Goal: Task Accomplishment & Management: Manage account settings

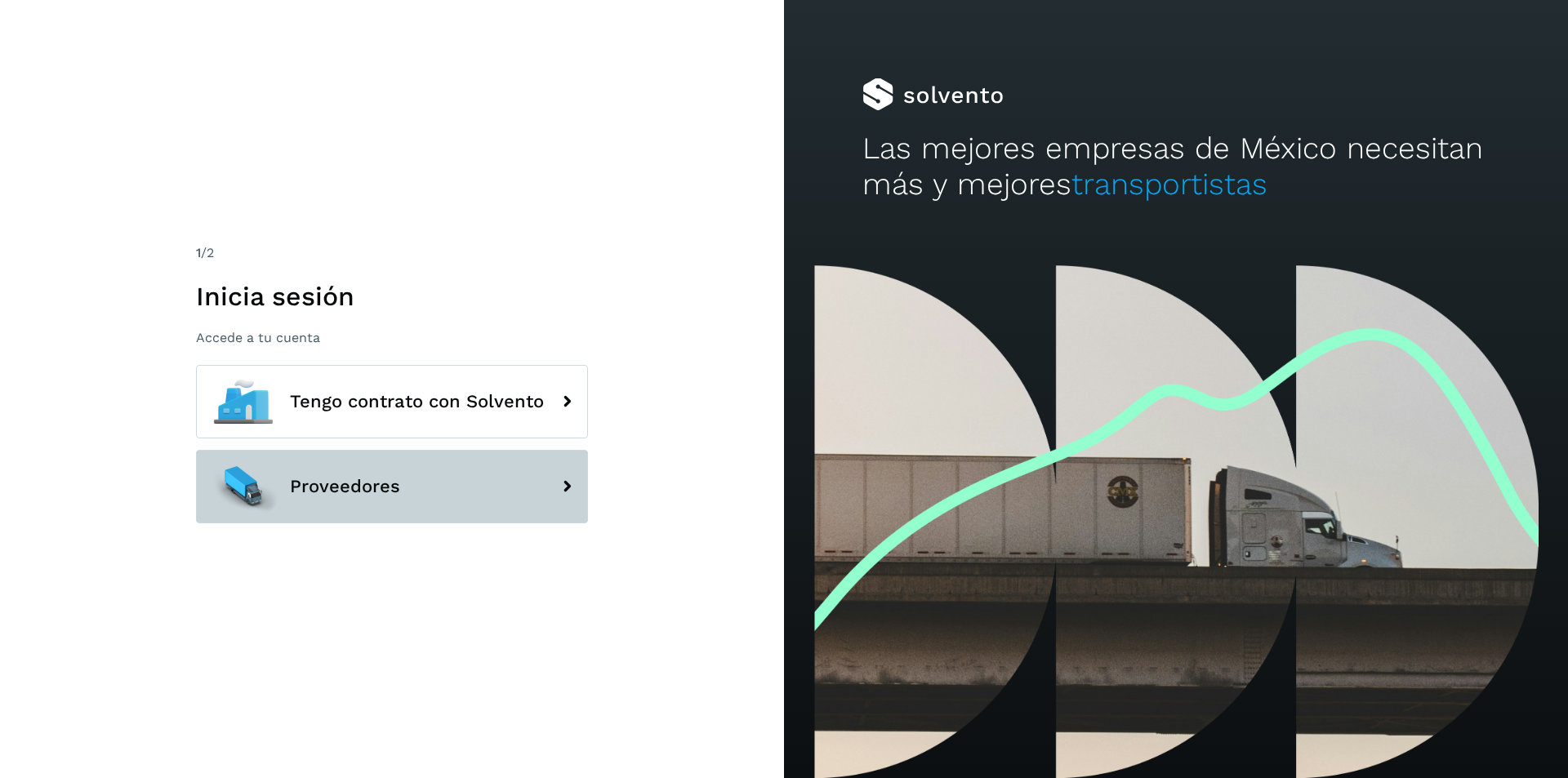
click at [545, 486] on button "Proveedores" at bounding box center [391, 486] width 392 height 73
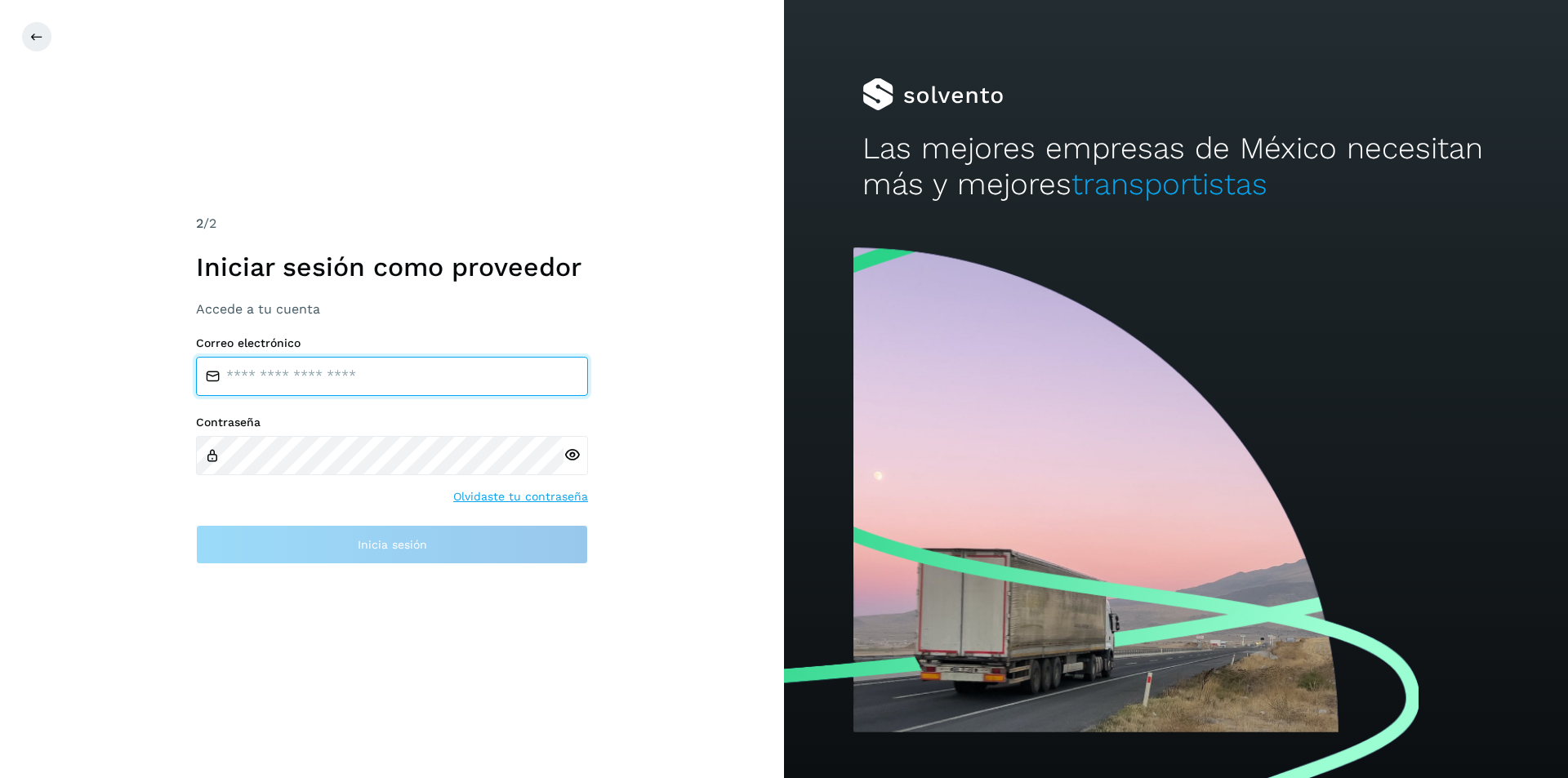
type input "**********"
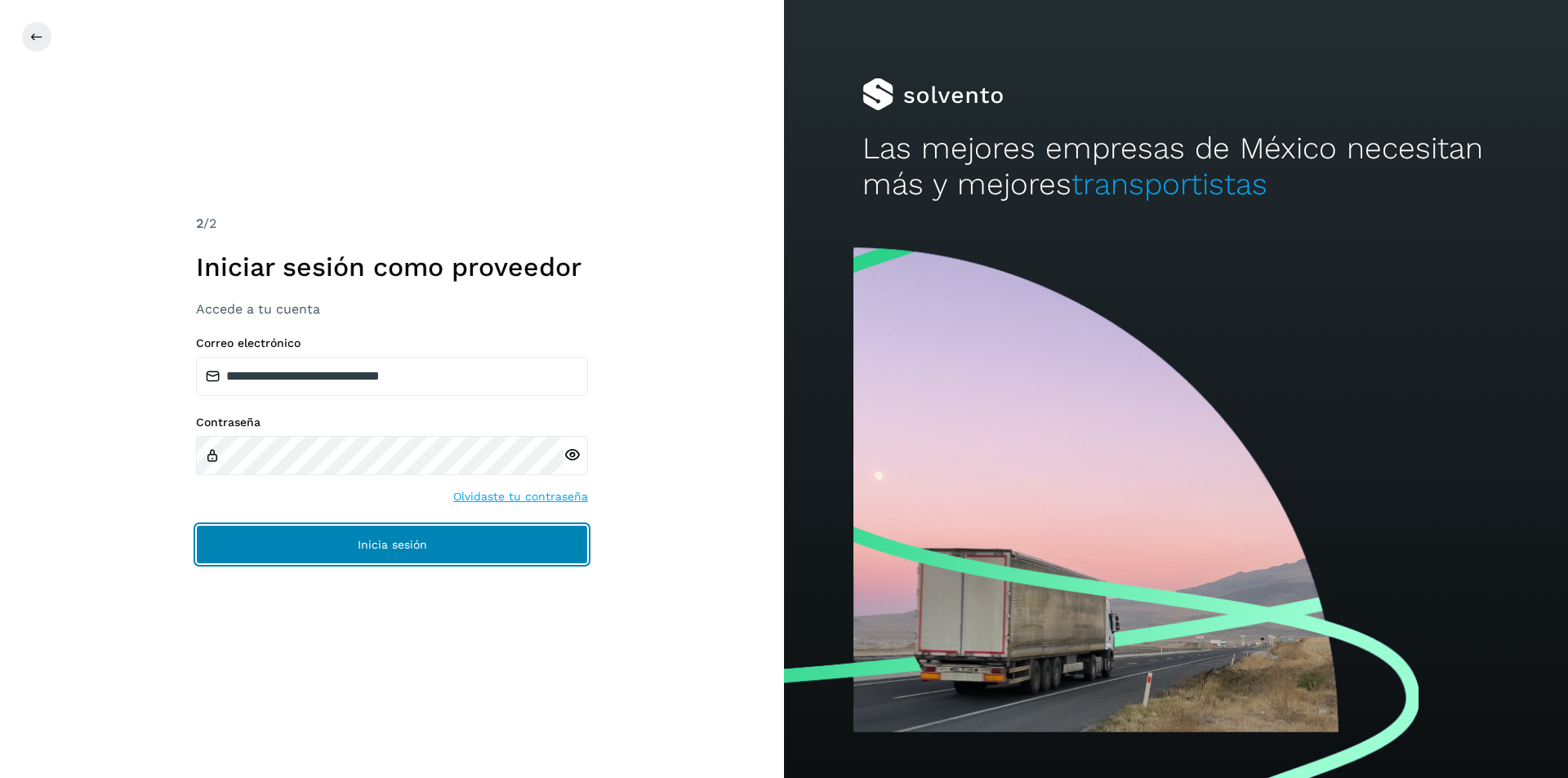
click at [376, 545] on span "Inicia sesión" at bounding box center [392, 544] width 70 height 12
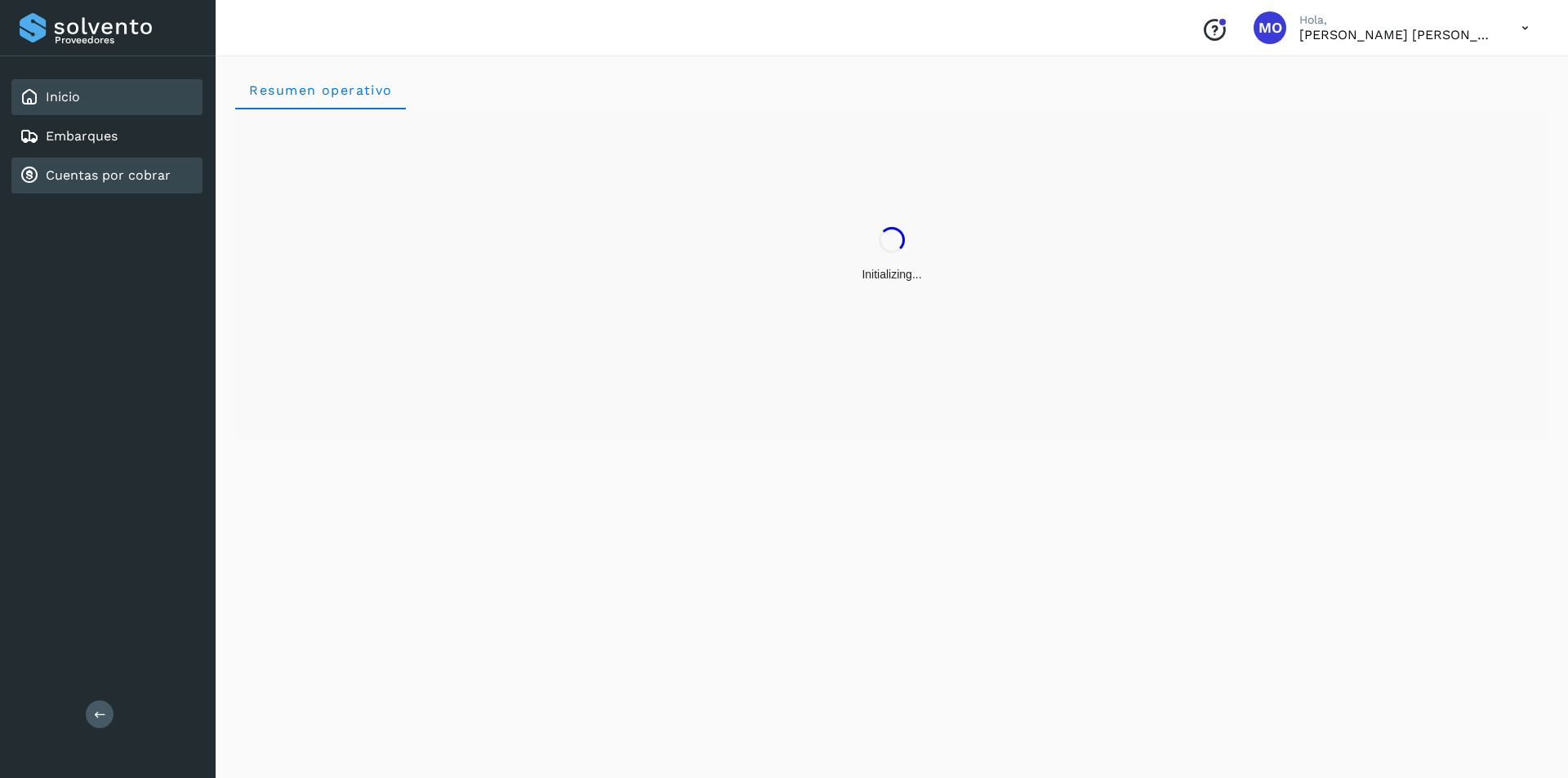
click at [132, 178] on link "Cuentas por cobrar" at bounding box center [109, 175] width 125 height 15
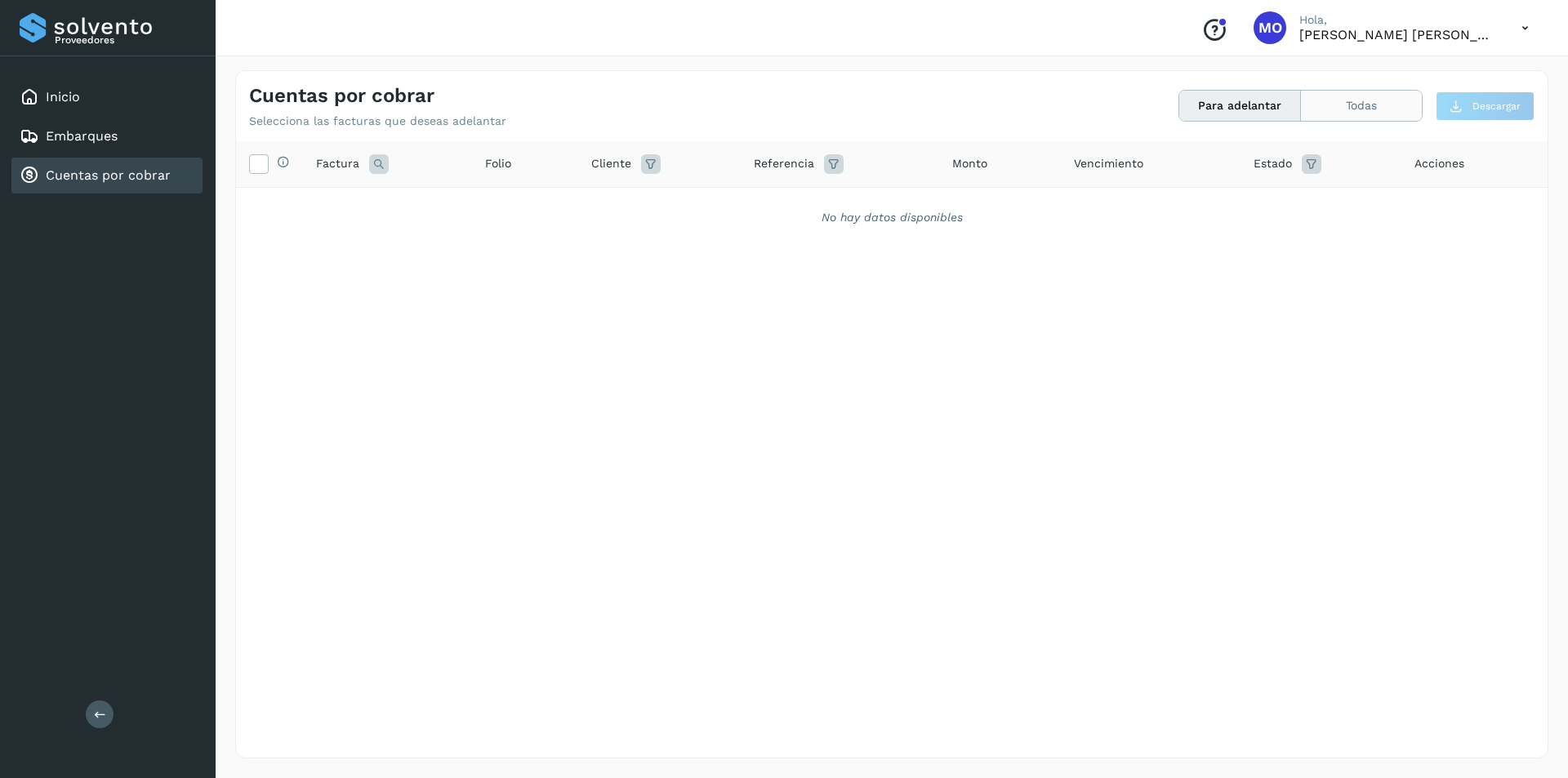
click at [1325, 107] on button "Todas" at bounding box center [1361, 105] width 120 height 30
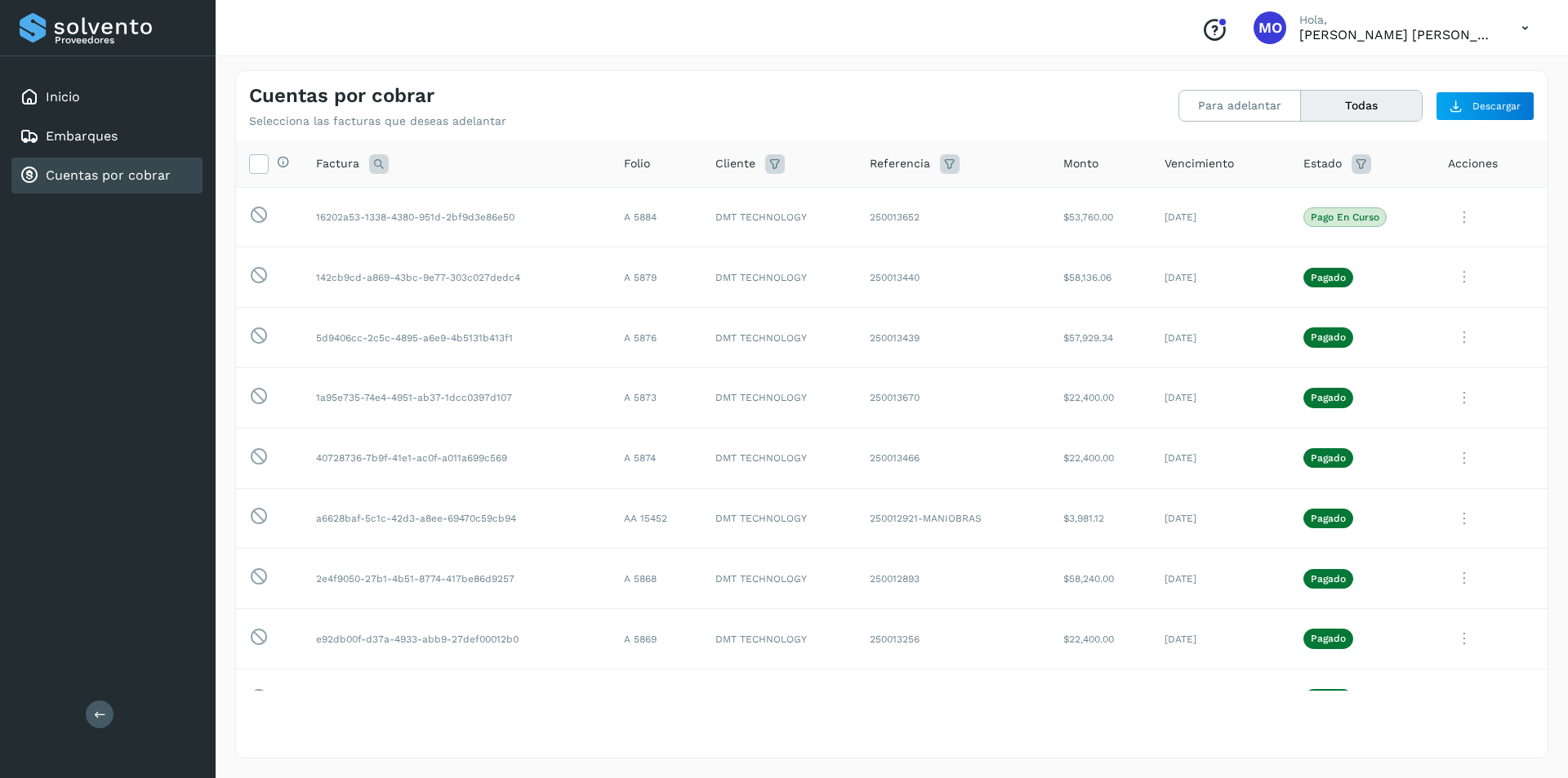
click at [62, 182] on link "Cuentas por cobrar" at bounding box center [109, 175] width 125 height 15
click at [1301, 110] on button "Para adelantar" at bounding box center [1361, 105] width 120 height 30
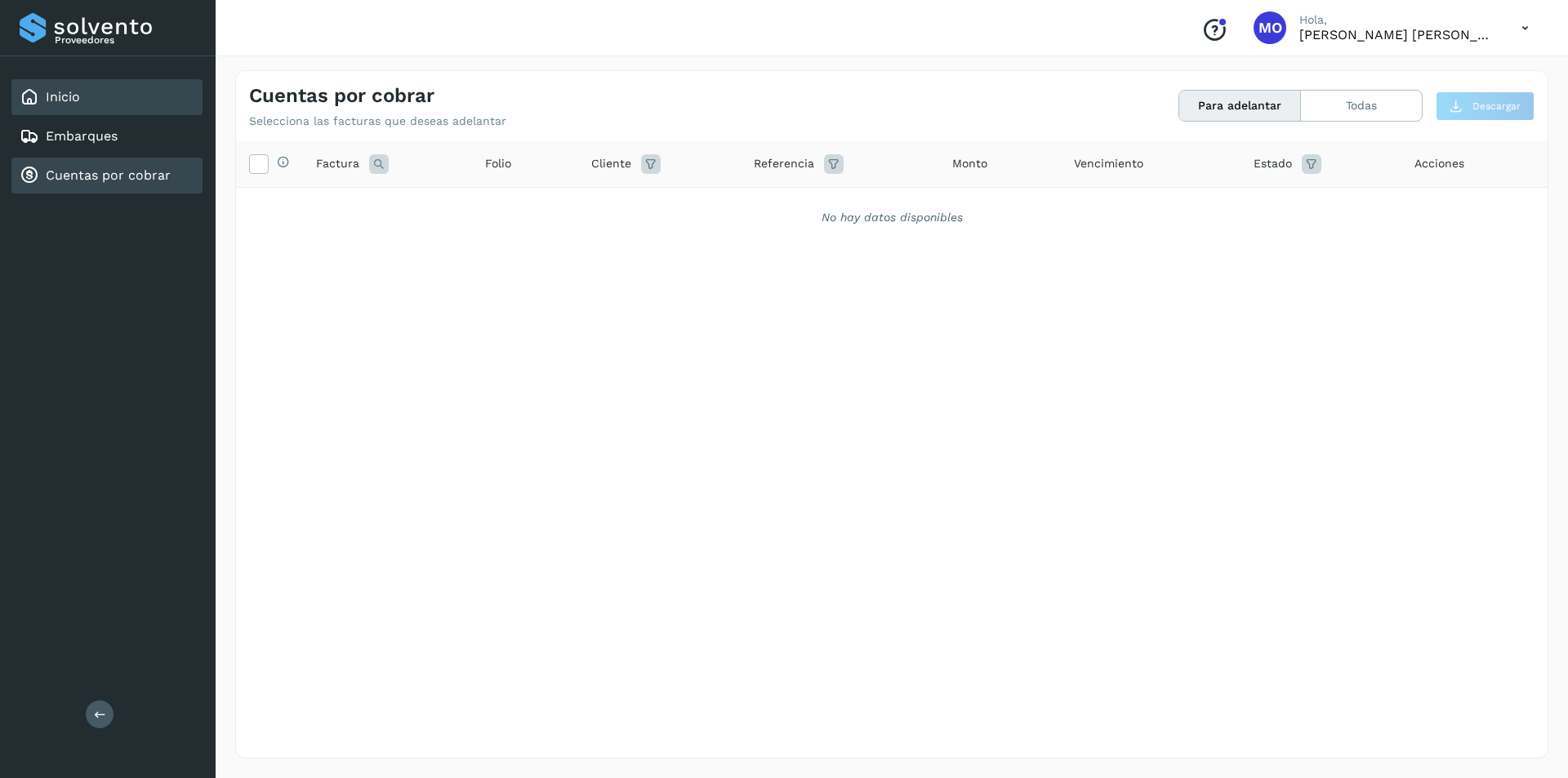
click at [35, 88] on icon at bounding box center [30, 97] width 20 height 20
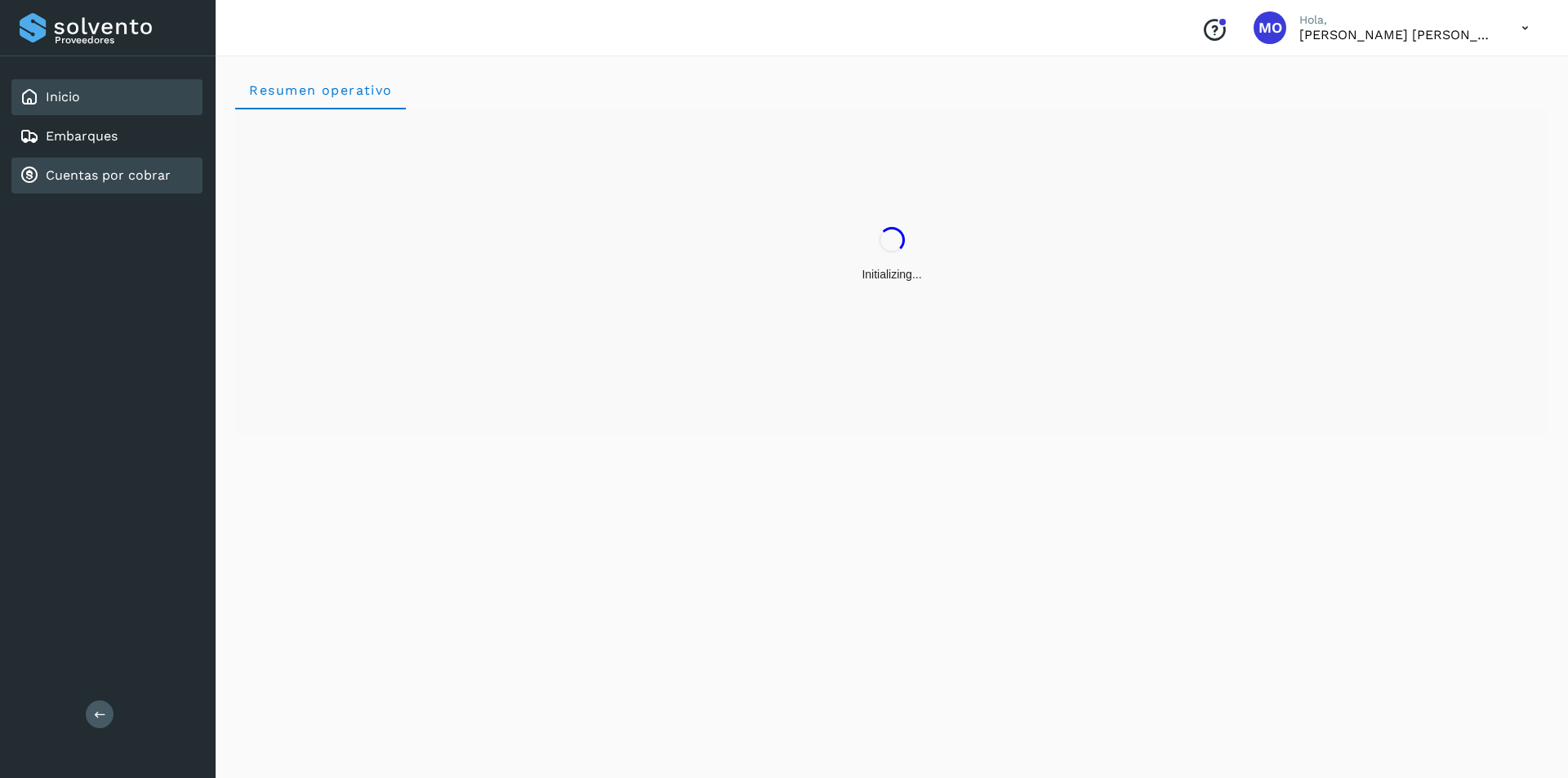
click at [50, 174] on link "Cuentas por cobrar" at bounding box center [109, 175] width 125 height 15
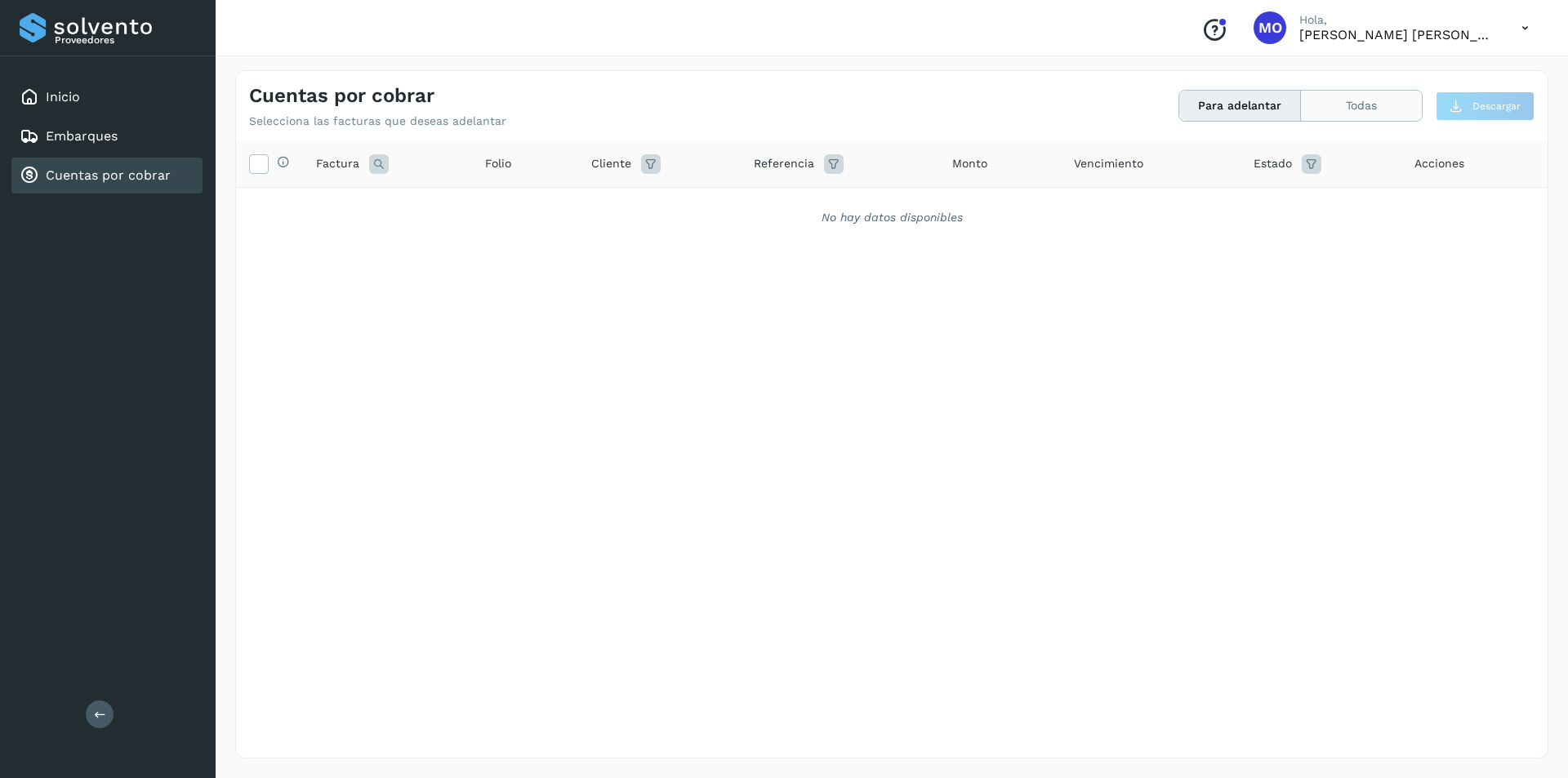
click at [1352, 108] on button "Todas" at bounding box center [1361, 105] width 120 height 30
